Goal: Navigation & Orientation: Find specific page/section

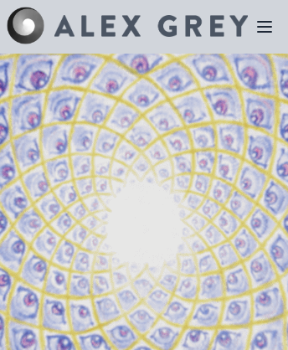
scroll to position [4835, 0]
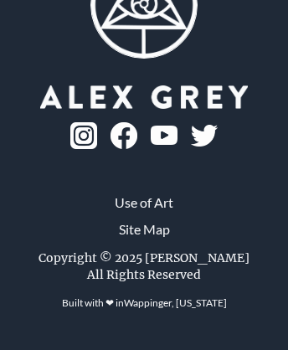
click at [143, 240] on link "Site Map" at bounding box center [144, 229] width 51 height 20
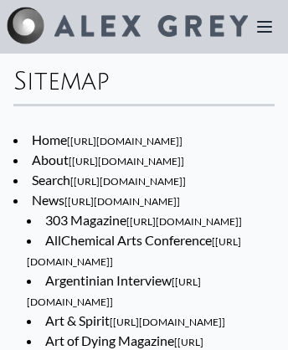
scroll to position [23237, 0]
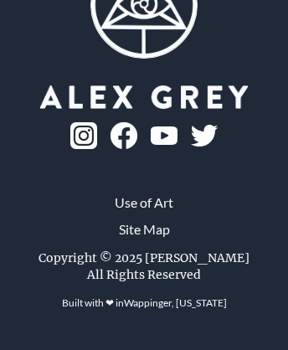
click at [97, 149] on img at bounding box center [83, 135] width 27 height 27
click at [175, 309] on link "Wappinger, [US_STATE]" at bounding box center [175, 303] width 103 height 13
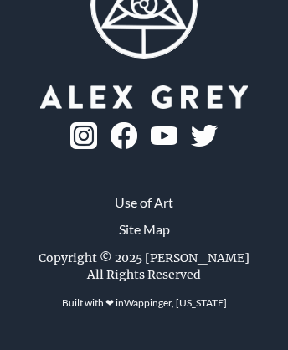
scroll to position [2316, 0]
click at [144, 213] on link "Use of Art" at bounding box center [144, 203] width 59 height 20
